Goal: Find contact information: Find contact information

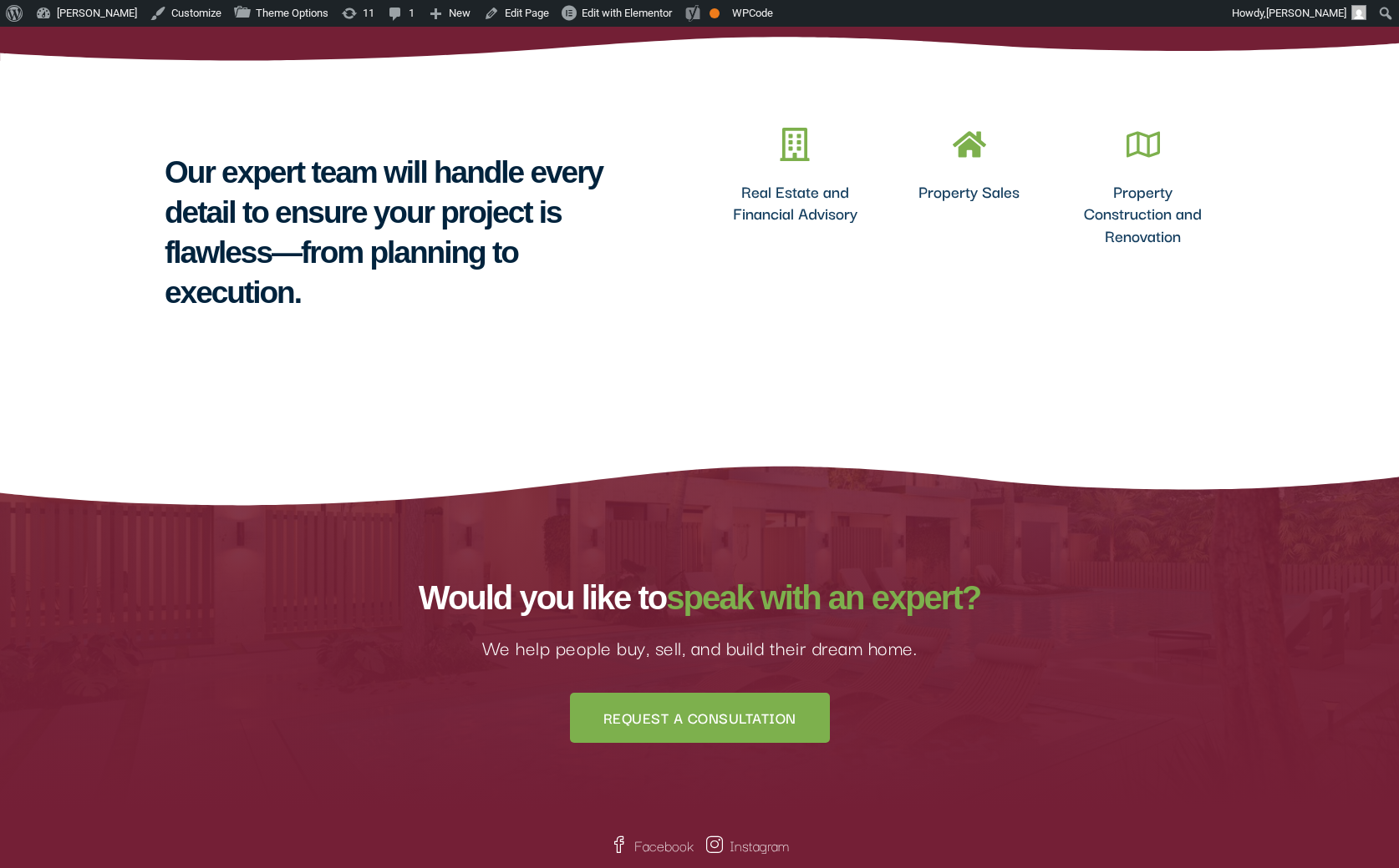
scroll to position [1757, 0]
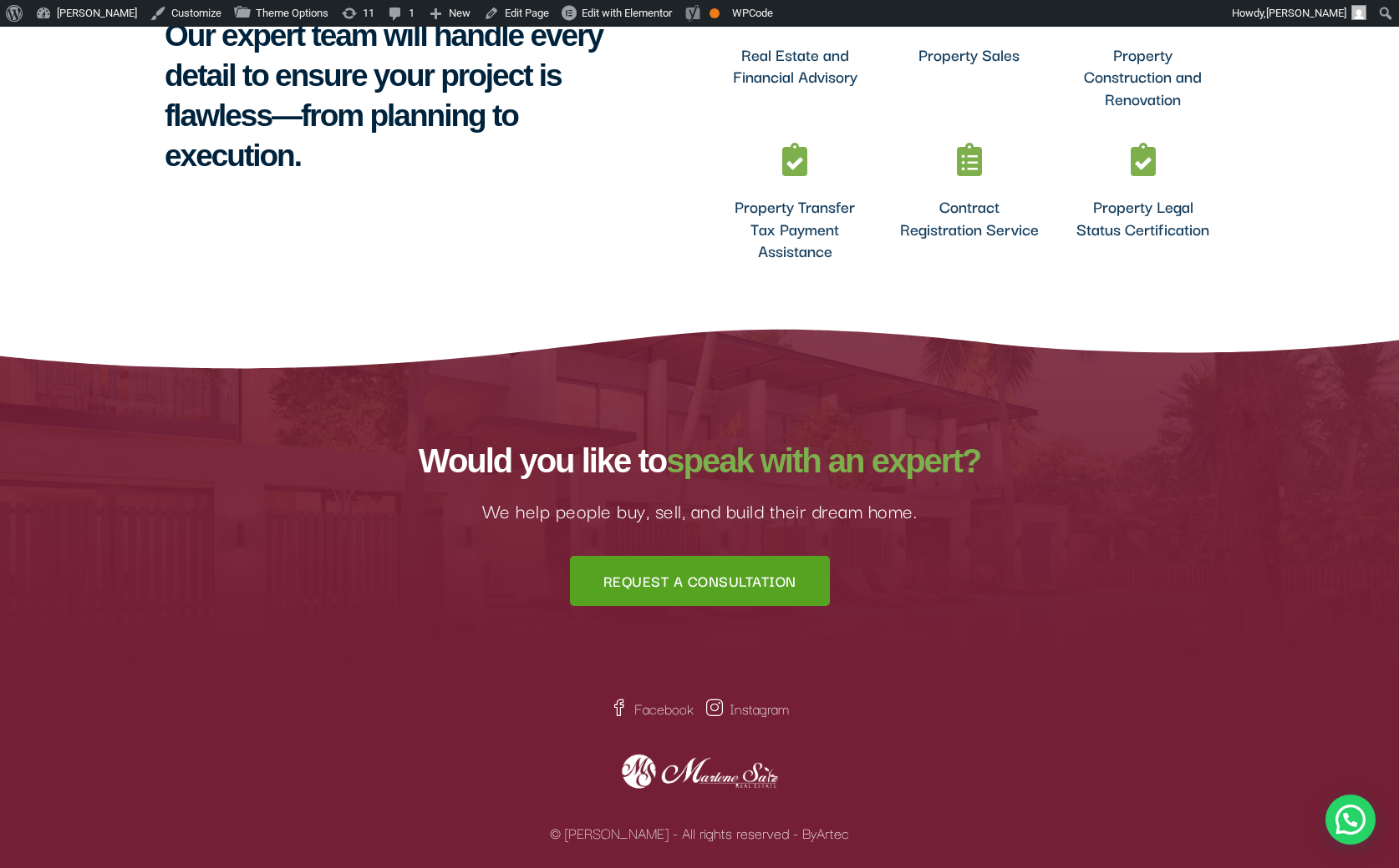
click at [697, 583] on span "Request a Consultation" at bounding box center [700, 581] width 193 height 17
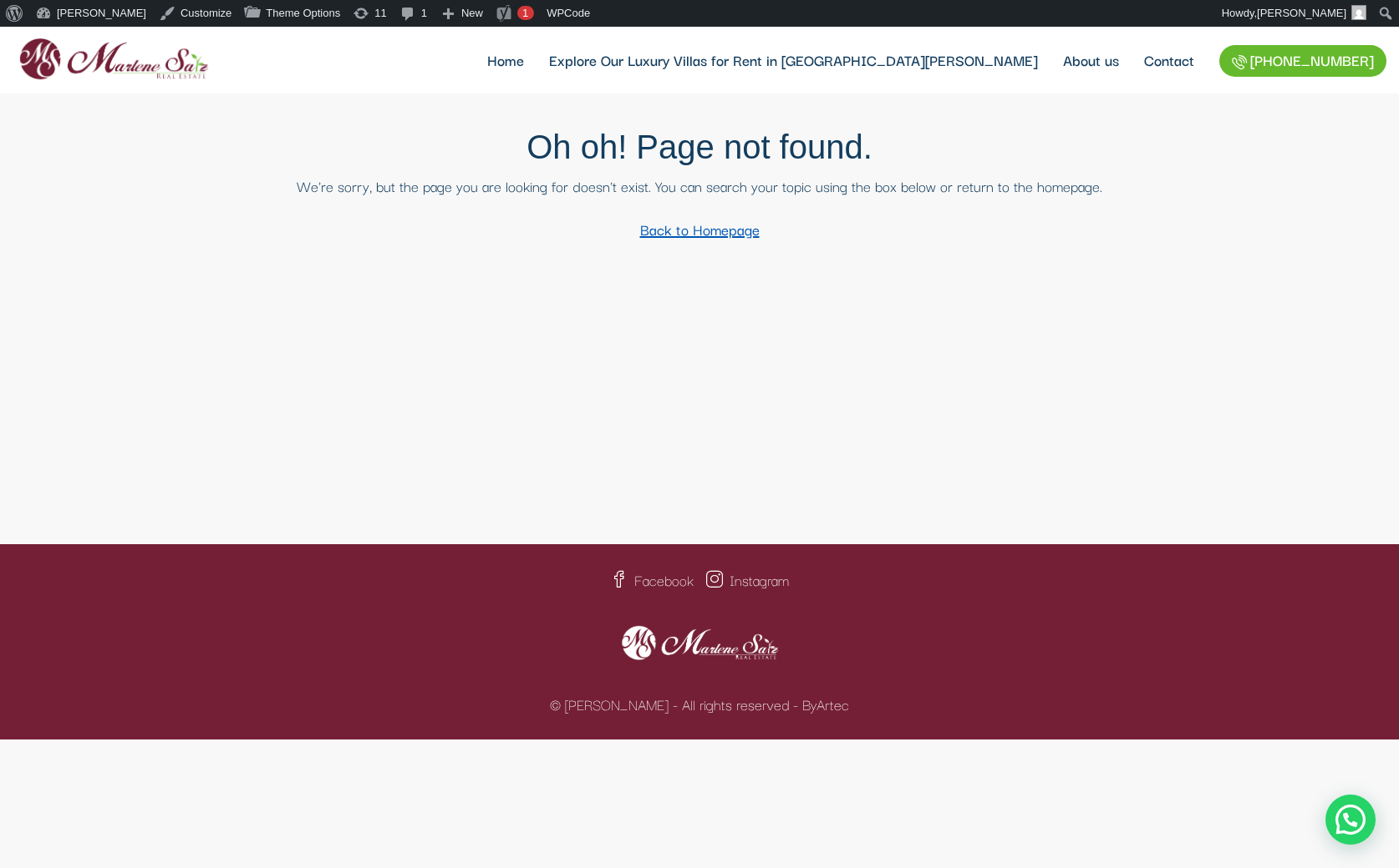
click at [703, 231] on link "Back to Homepage" at bounding box center [700, 229] width 146 height 35
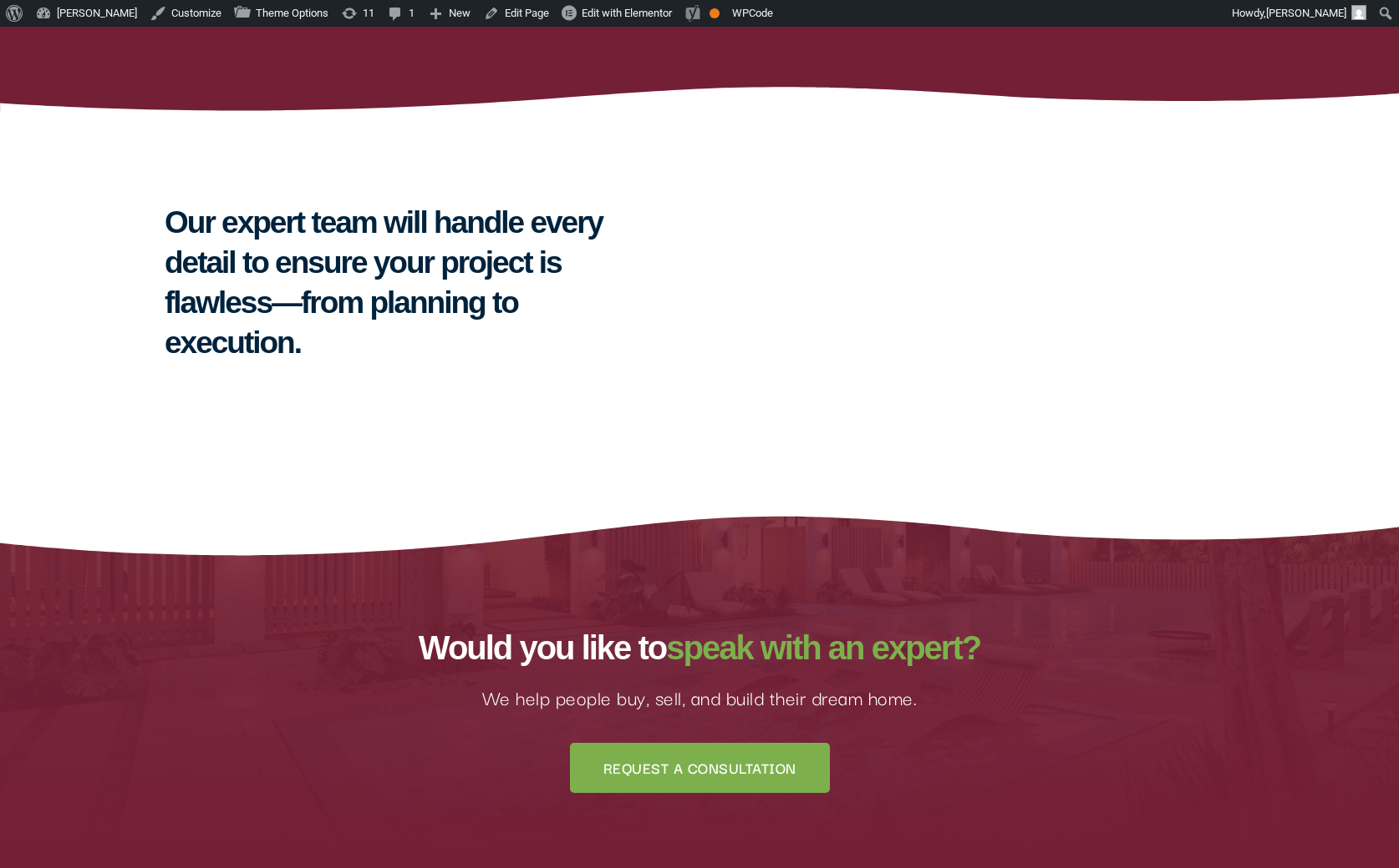
scroll to position [1757, 0]
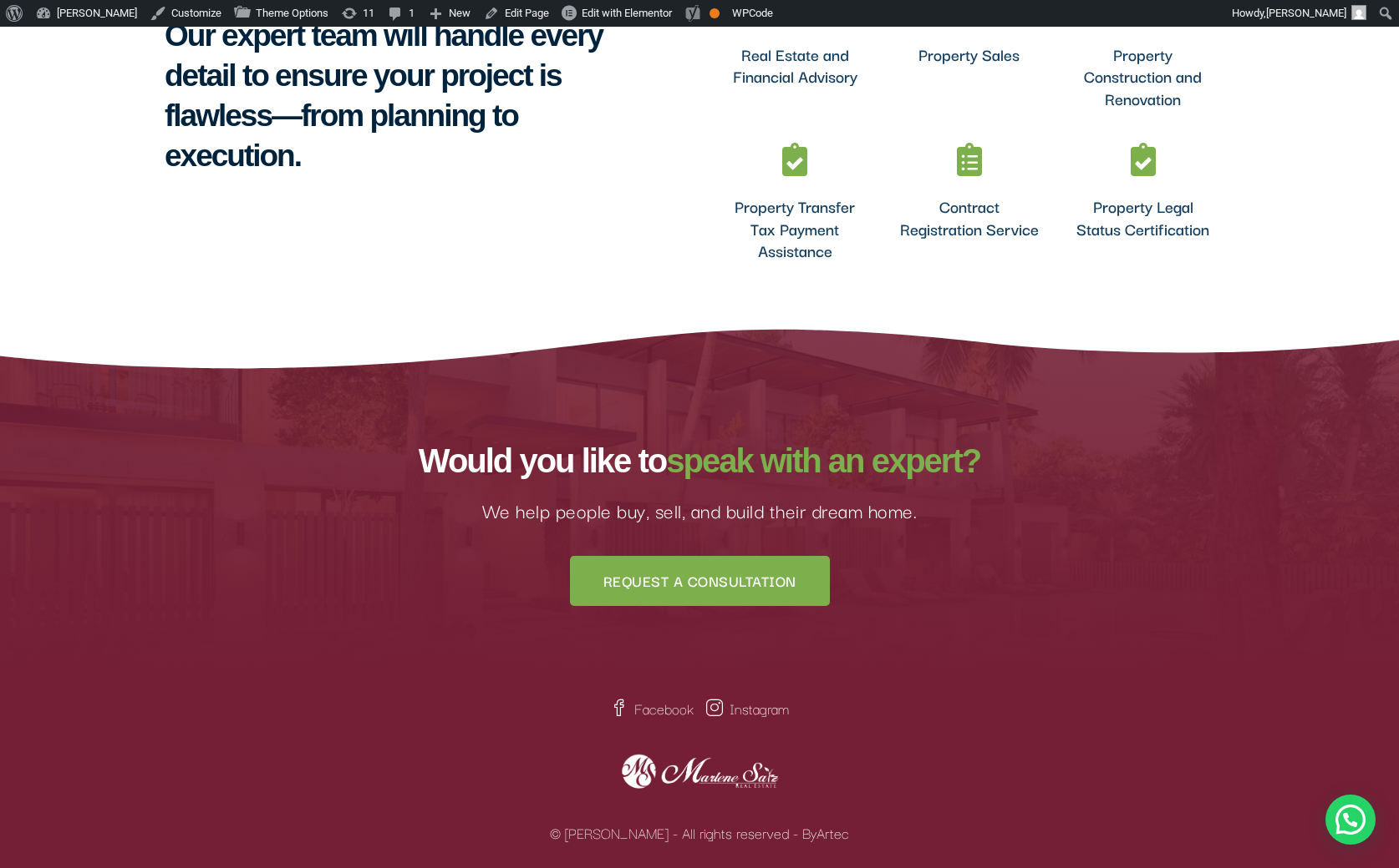
click at [817, 835] on link "Artec" at bounding box center [832, 833] width 32 height 22
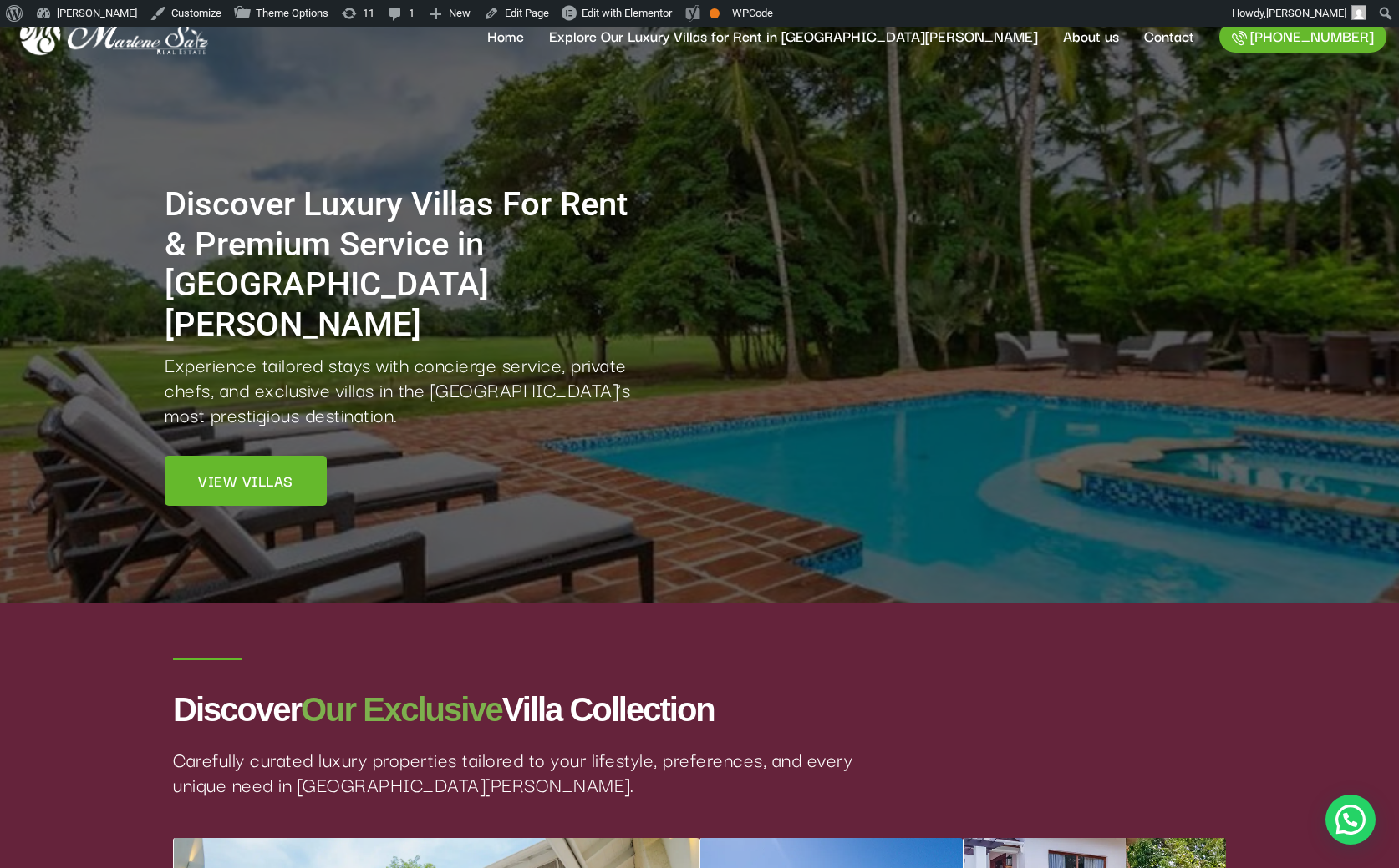
scroll to position [0, 0]
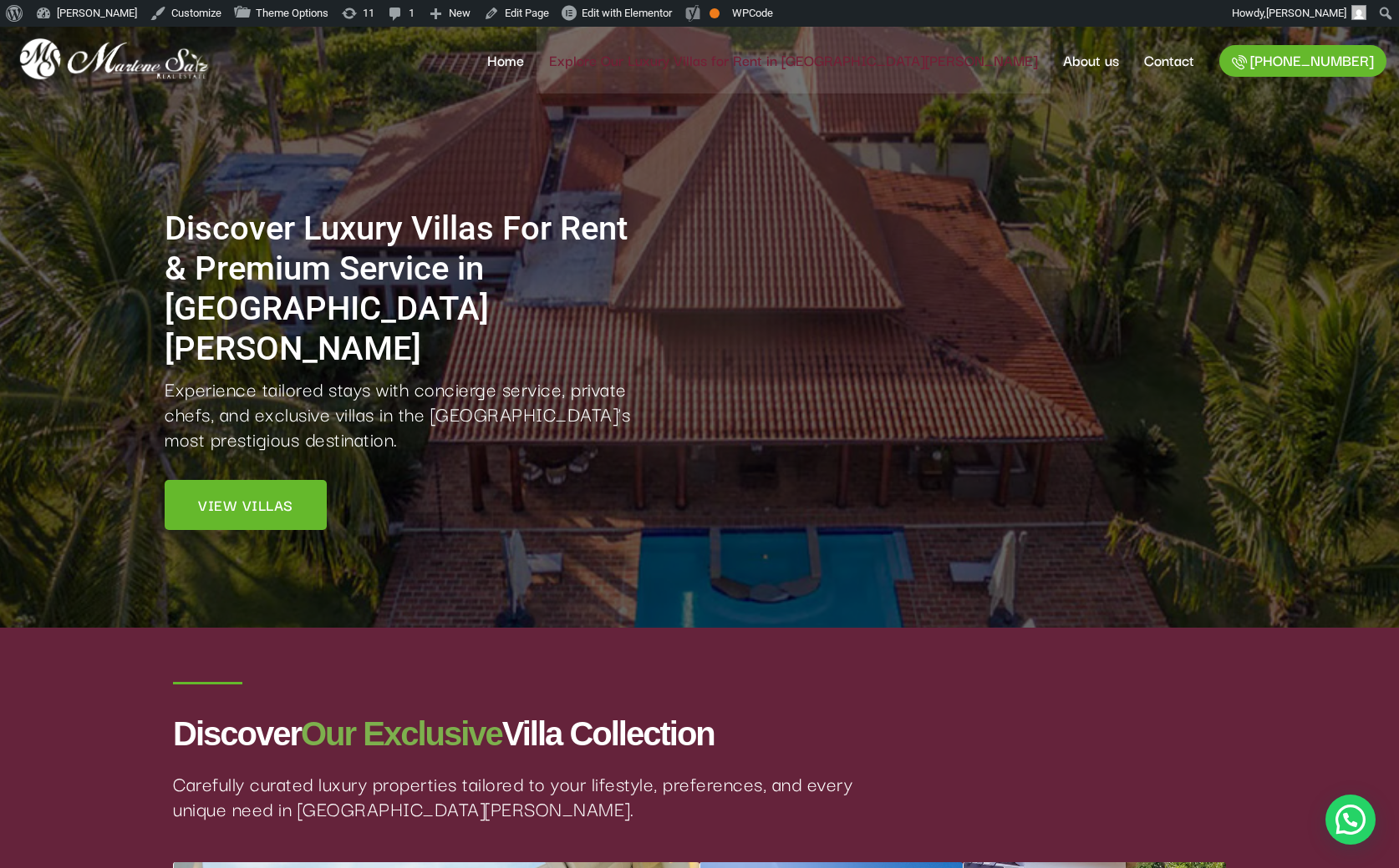
click at [762, 61] on link "Explore Our Luxury Villas for Rent in [GEOGRAPHIC_DATA][PERSON_NAME]" at bounding box center [793, 60] width 514 height 67
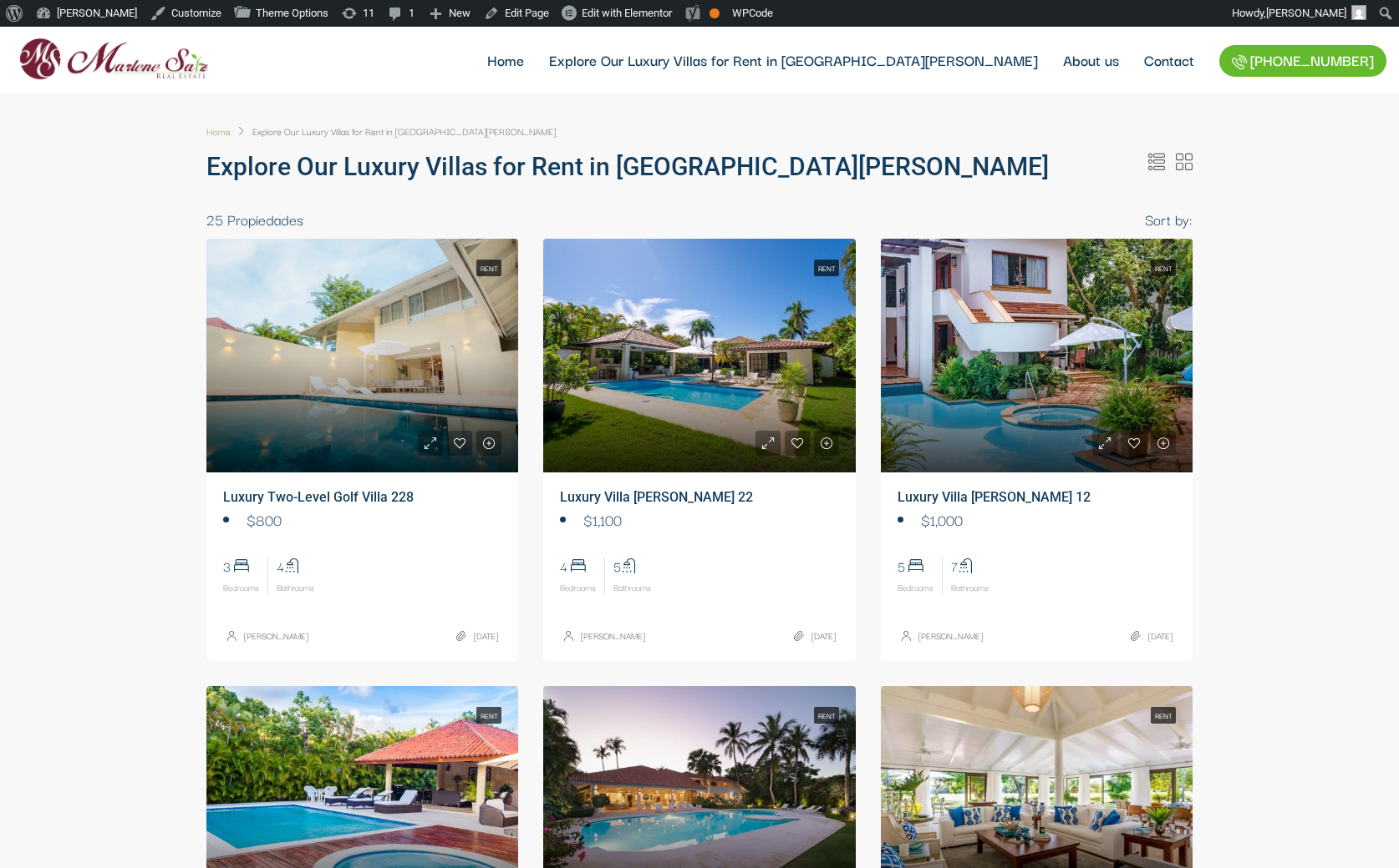
select select
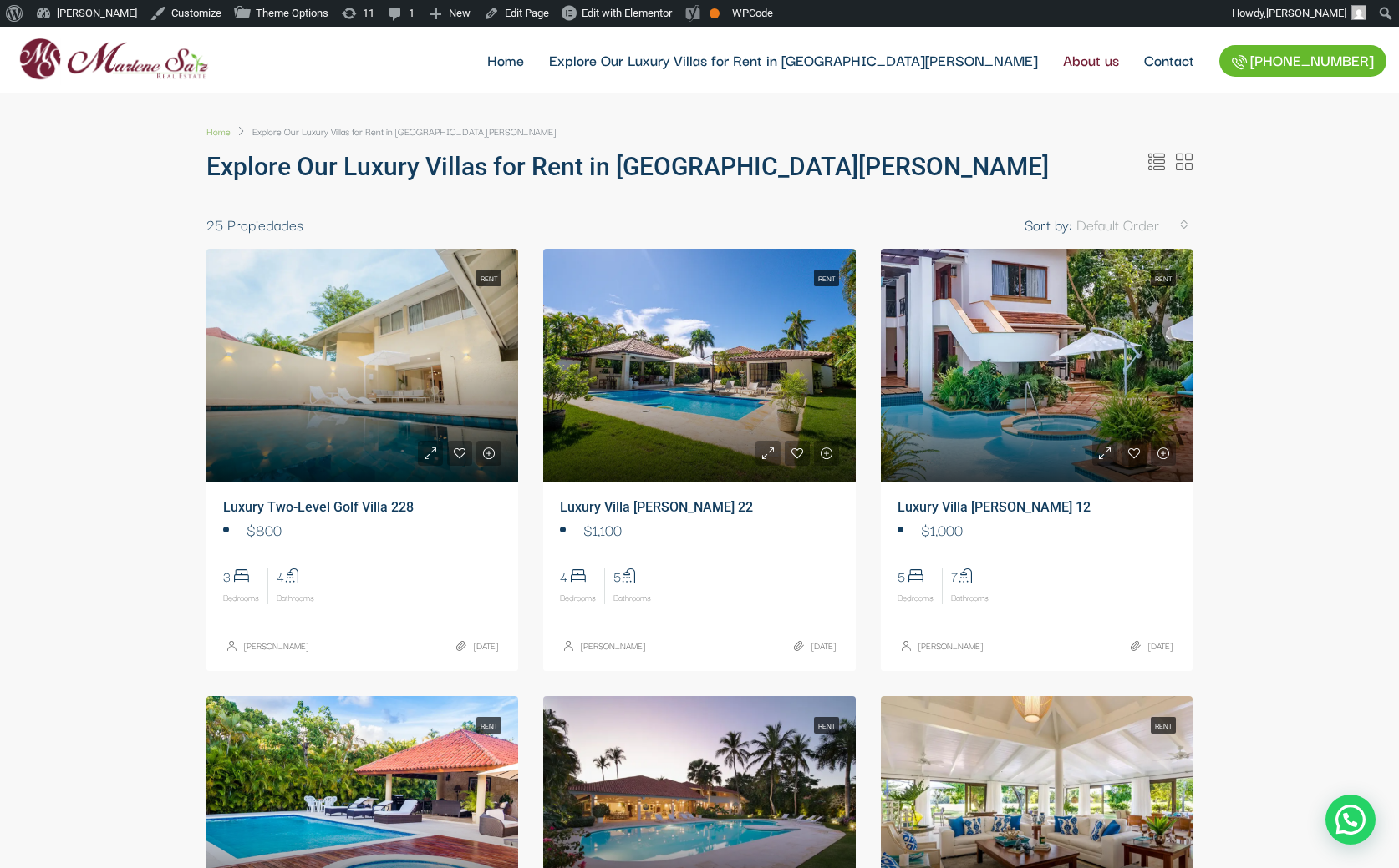
click at [1097, 61] on link "About us" at bounding box center [1091, 60] width 81 height 67
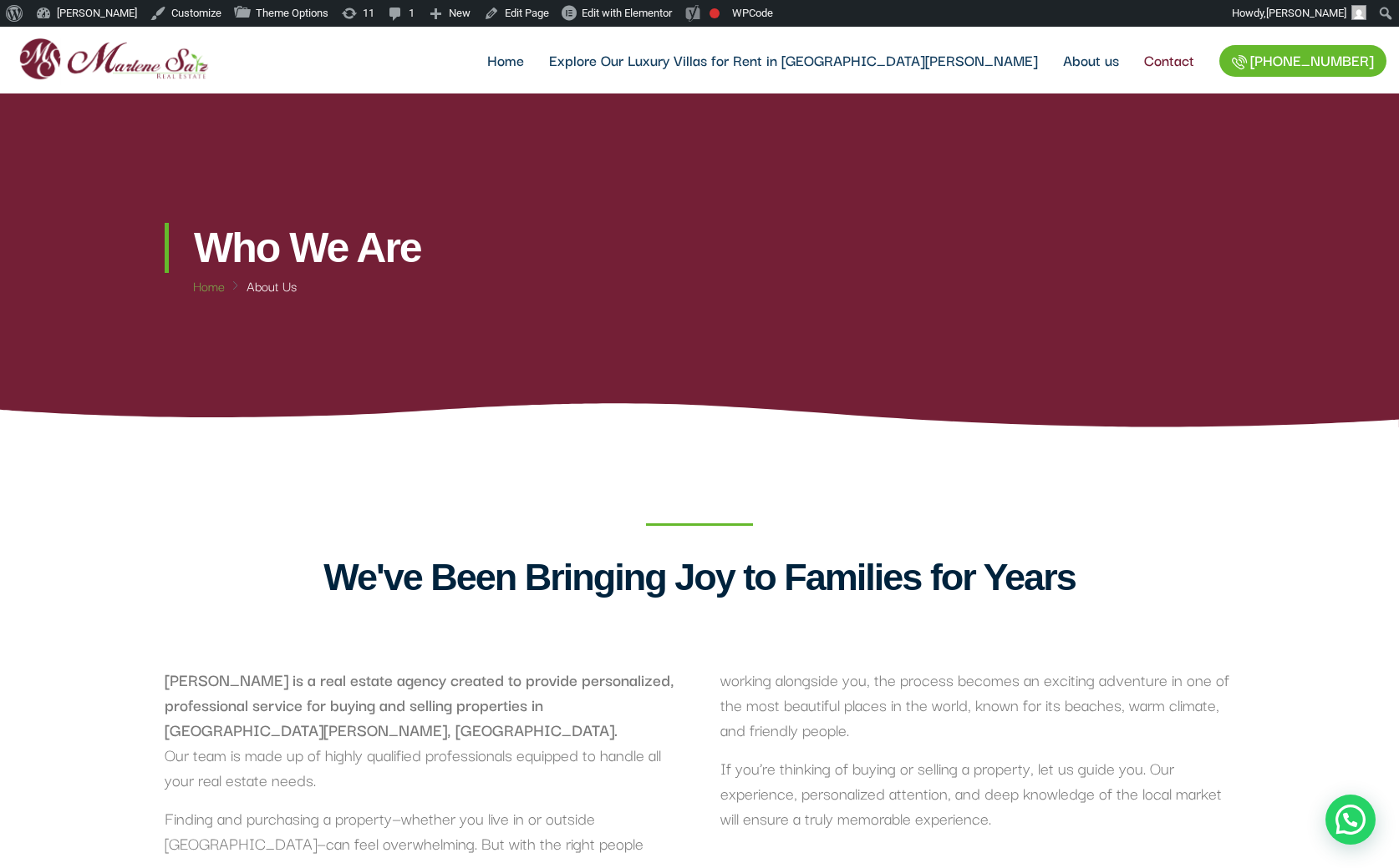
click at [1160, 58] on link "Contact" at bounding box center [1168, 60] width 75 height 67
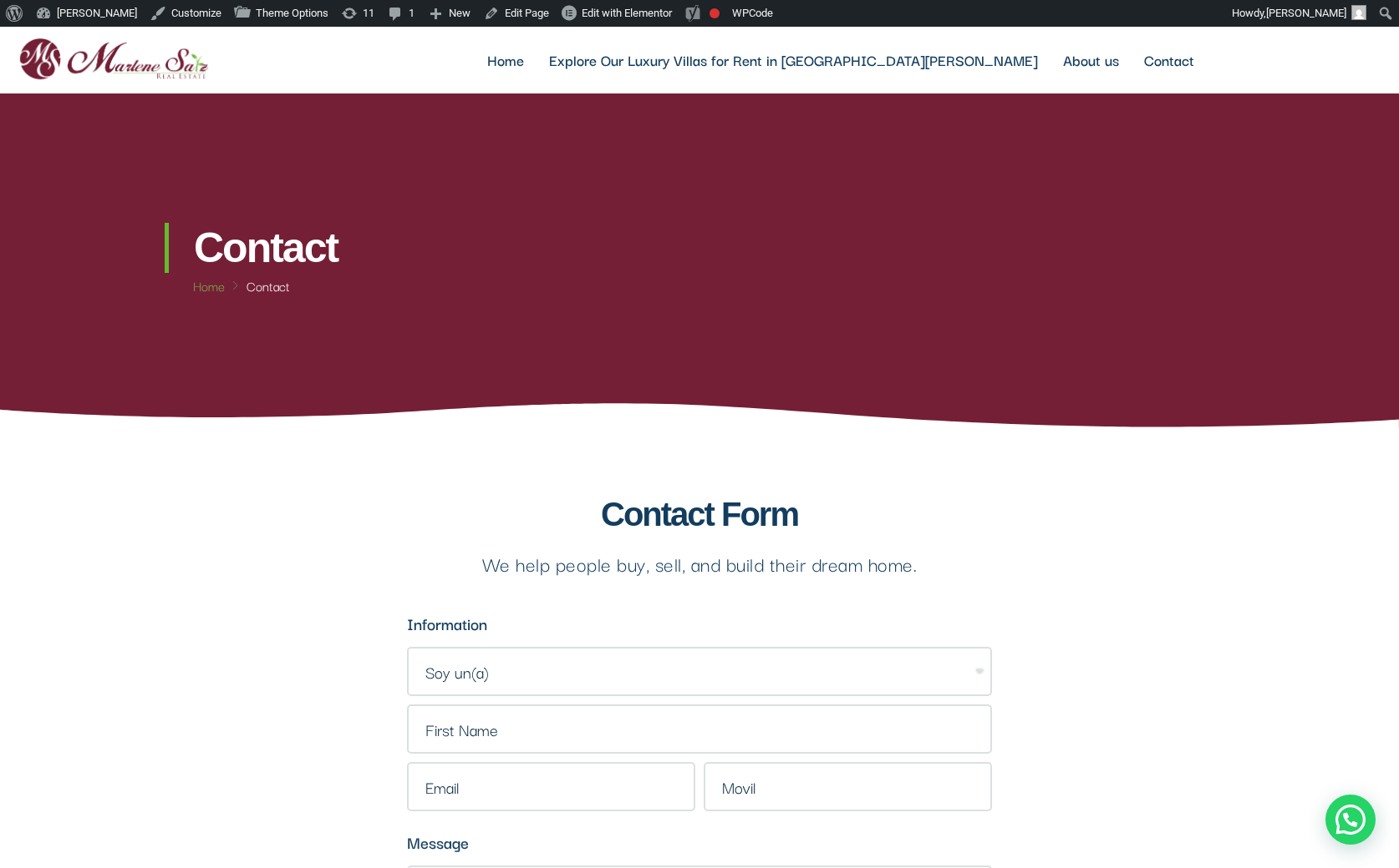
click at [1252, 49] on link "[PHONE_NUMBER]" at bounding box center [1303, 61] width 167 height 31
click at [536, 63] on link "Home" at bounding box center [506, 60] width 62 height 67
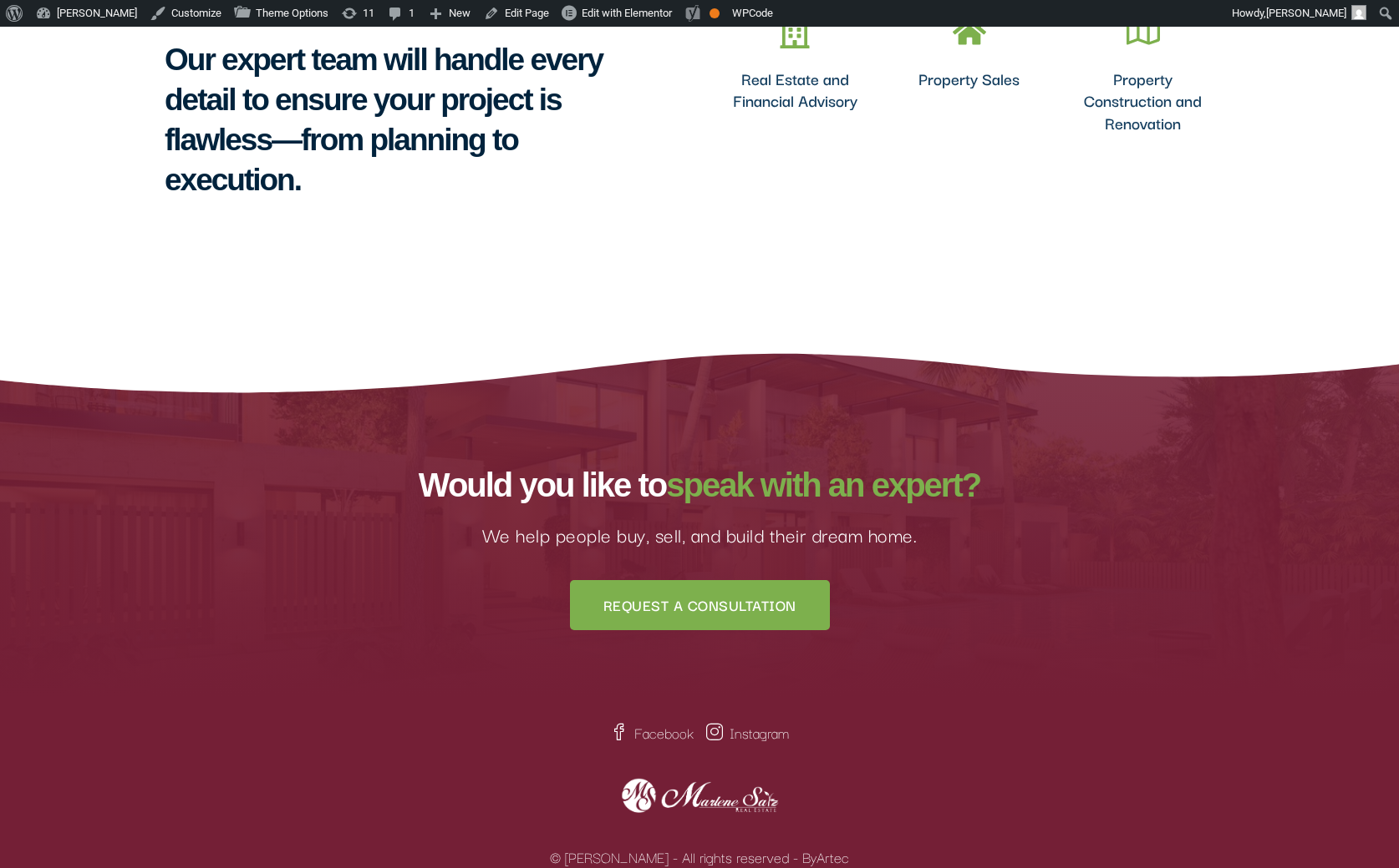
scroll to position [1757, 0]
